Goal: Information Seeking & Learning: Learn about a topic

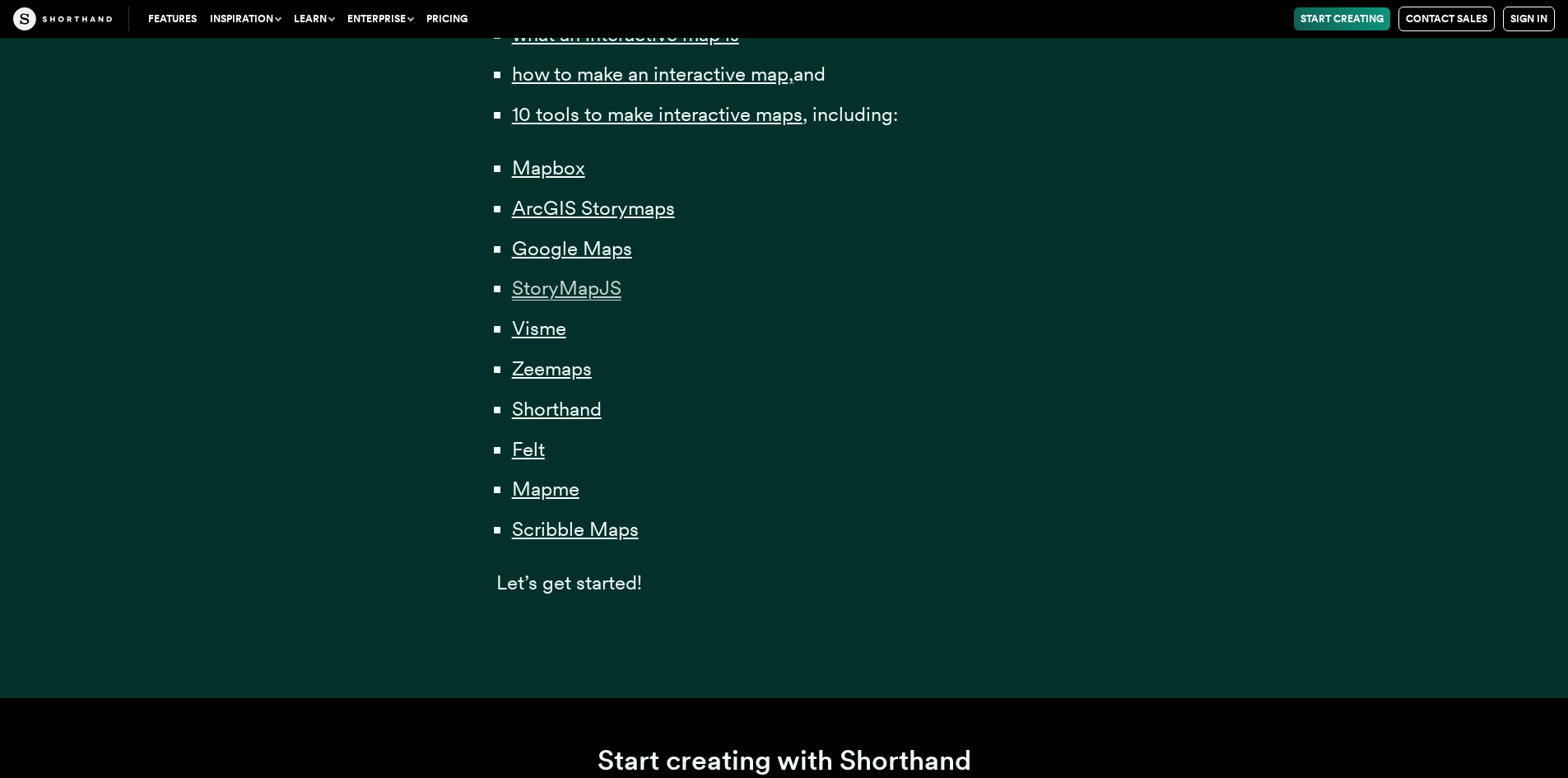
scroll to position [1317, 0]
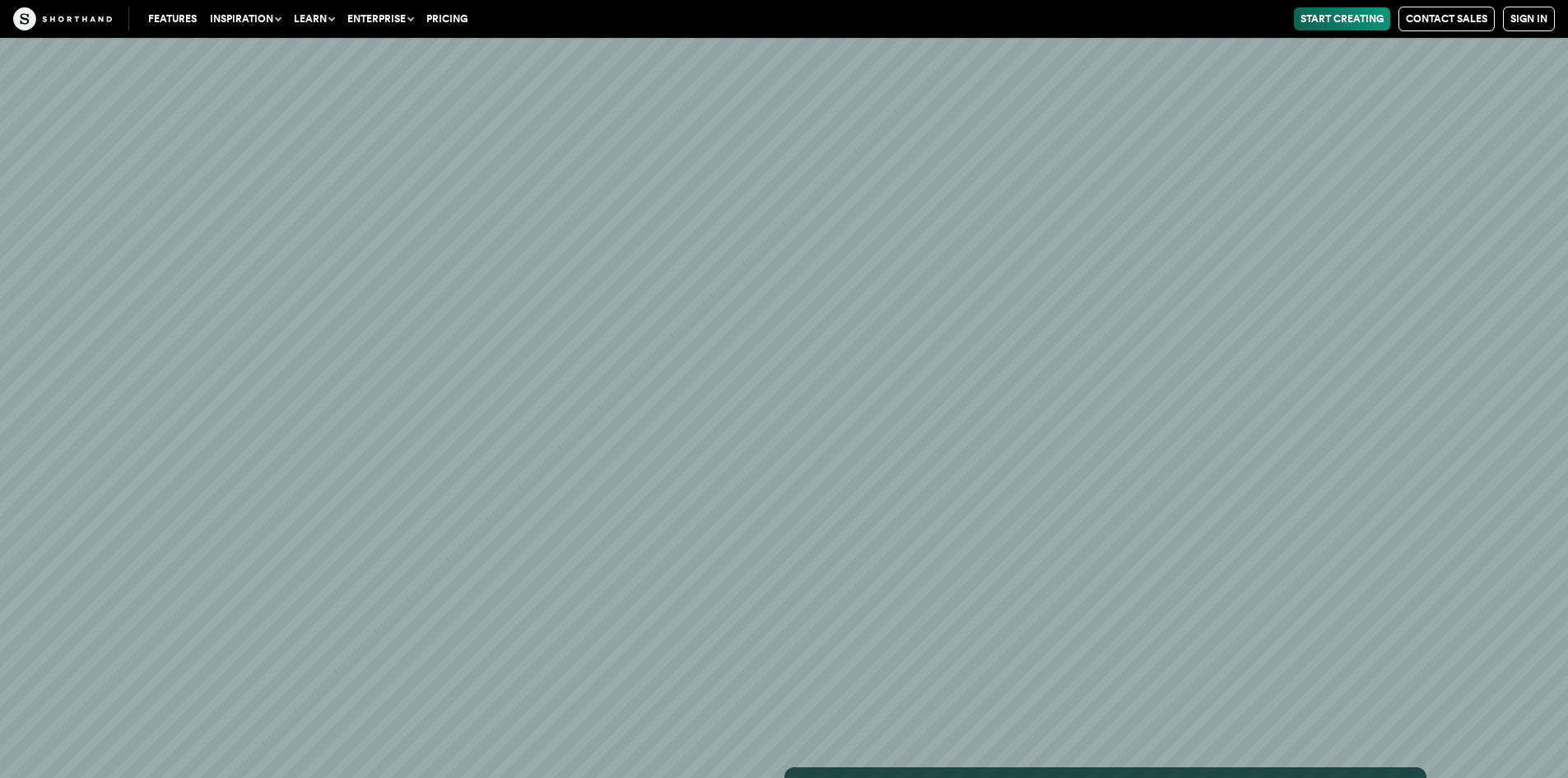
scroll to position [31070, 0]
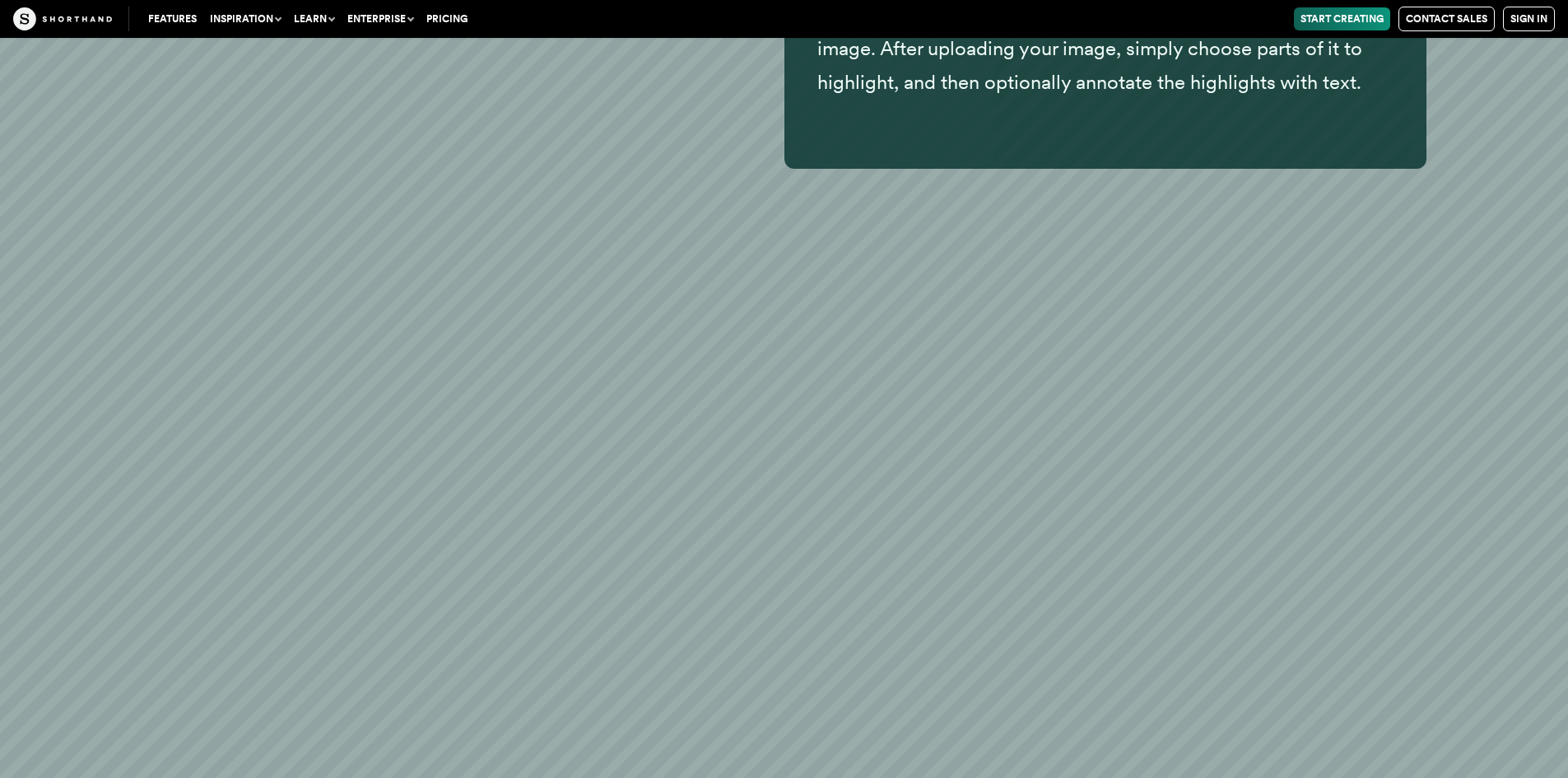
scroll to position [31878, 0]
